Goal: Check status: Check status

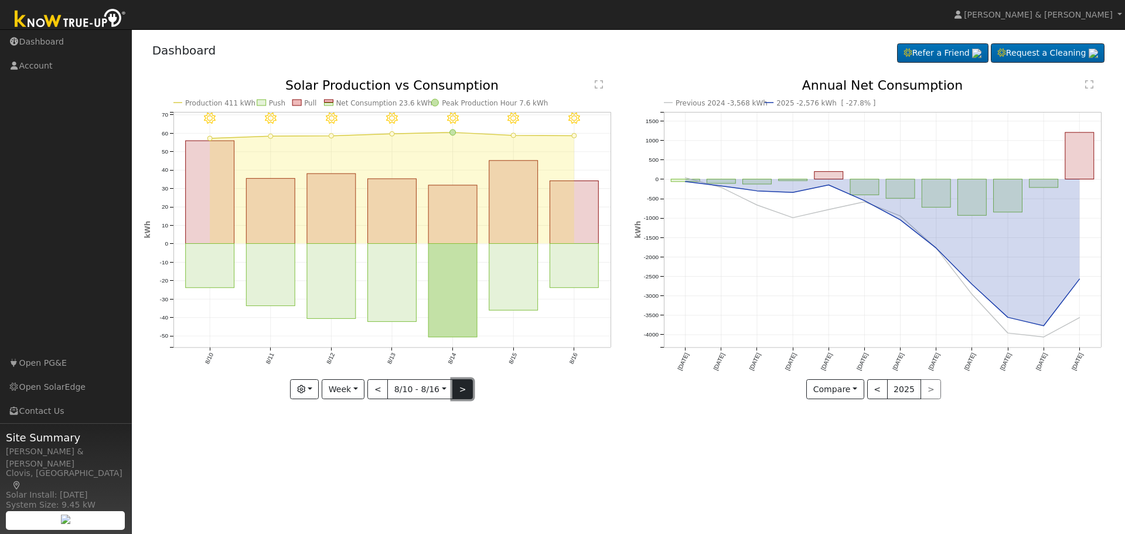
click at [460, 385] on button ">" at bounding box center [463, 389] width 21 height 20
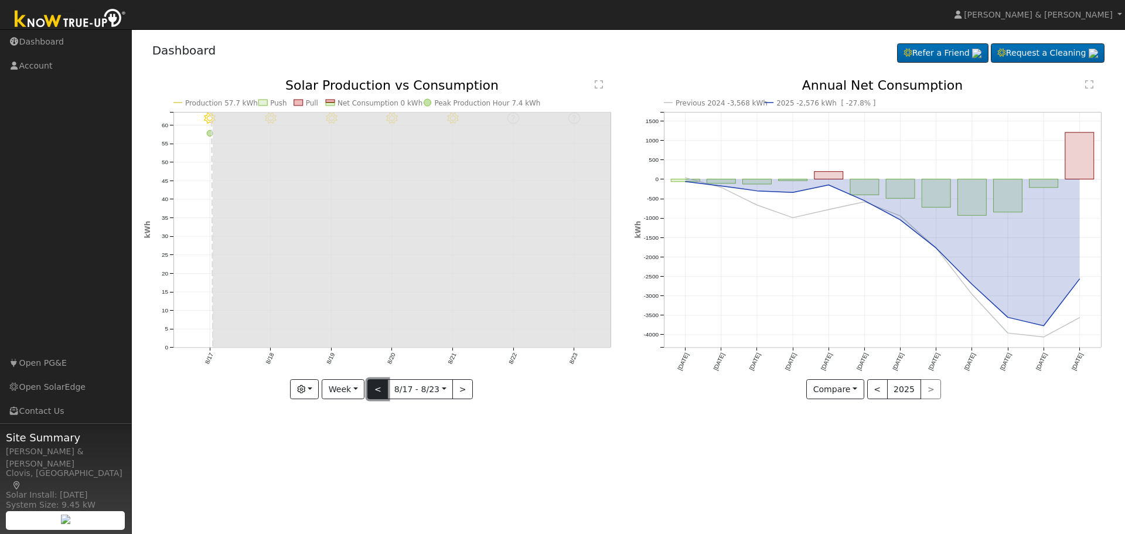
click at [381, 389] on button "<" at bounding box center [378, 389] width 21 height 20
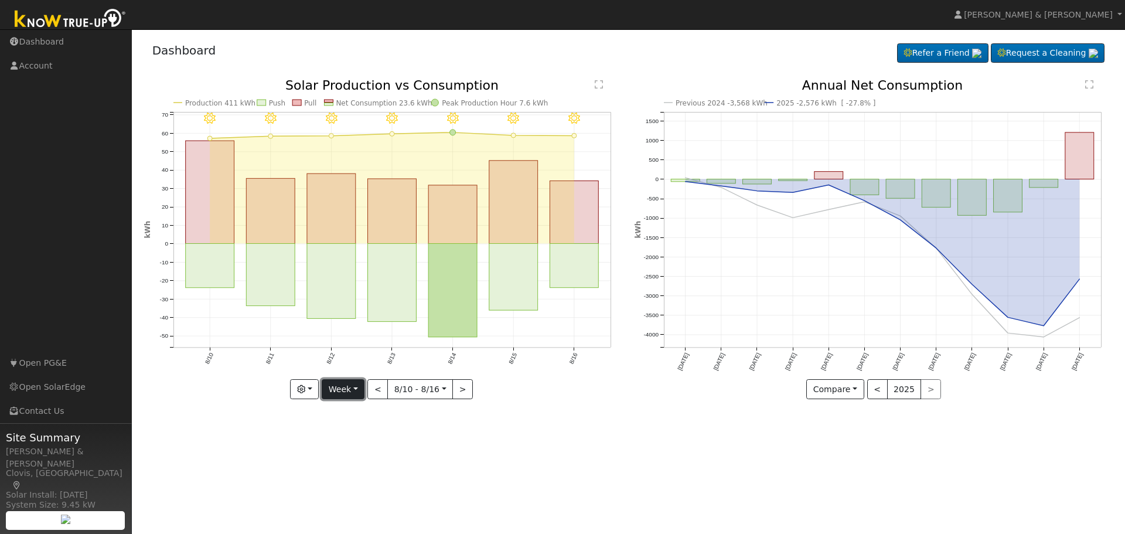
click at [355, 387] on button "Week" at bounding box center [343, 389] width 43 height 20
click at [350, 444] on link "Month" at bounding box center [362, 446] width 81 height 16
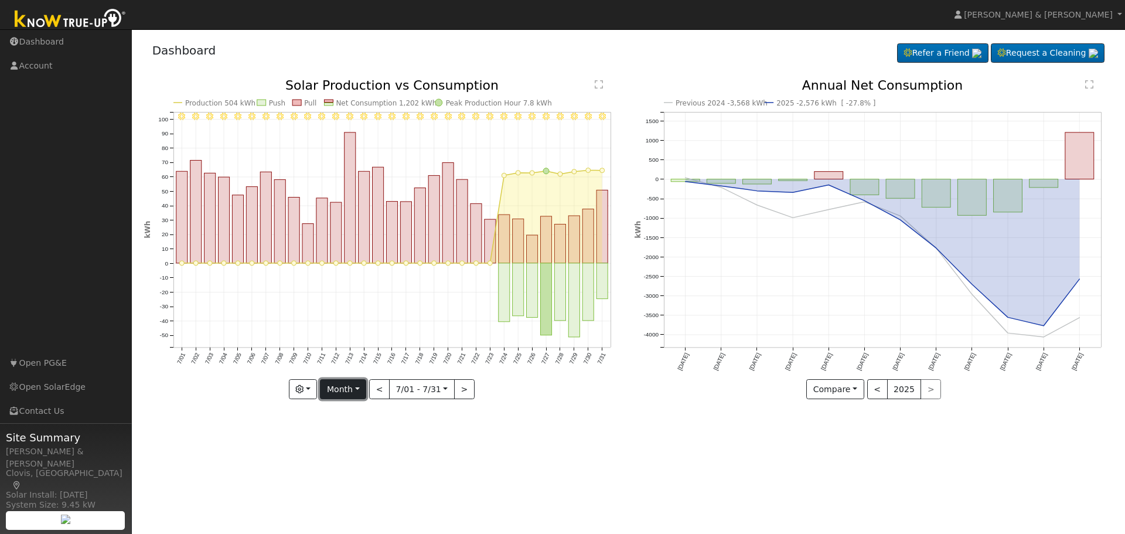
click at [358, 388] on button "Month" at bounding box center [343, 389] width 46 height 20
click at [345, 459] on link "Year" at bounding box center [361, 463] width 81 height 16
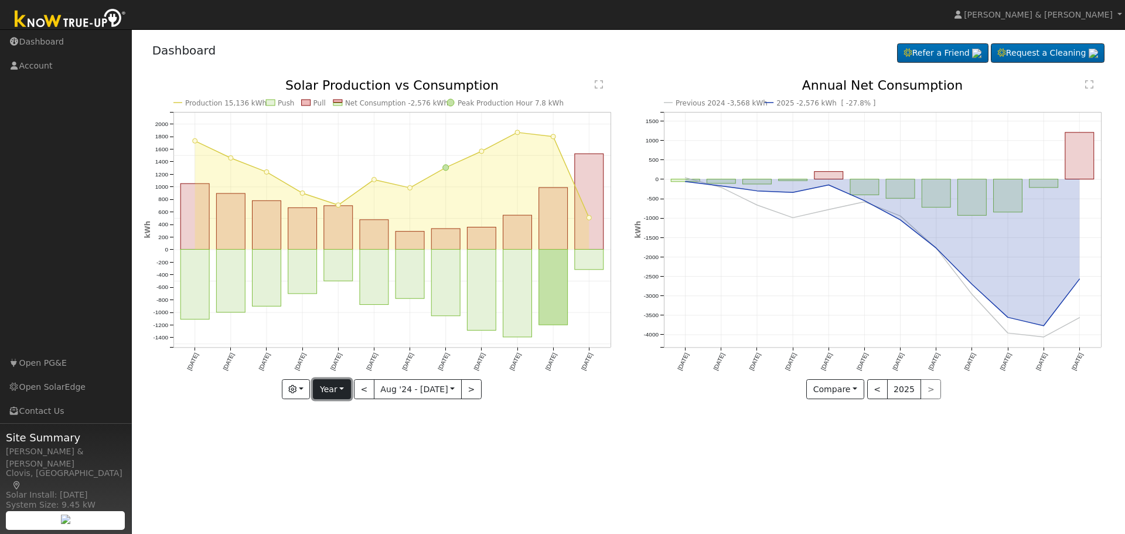
click at [346, 388] on button "Year" at bounding box center [332, 389] width 38 height 20
click at [346, 426] on link "Week" at bounding box center [354, 430] width 81 height 16
type input "[DATE]"
